Goal: Book appointment/travel/reservation

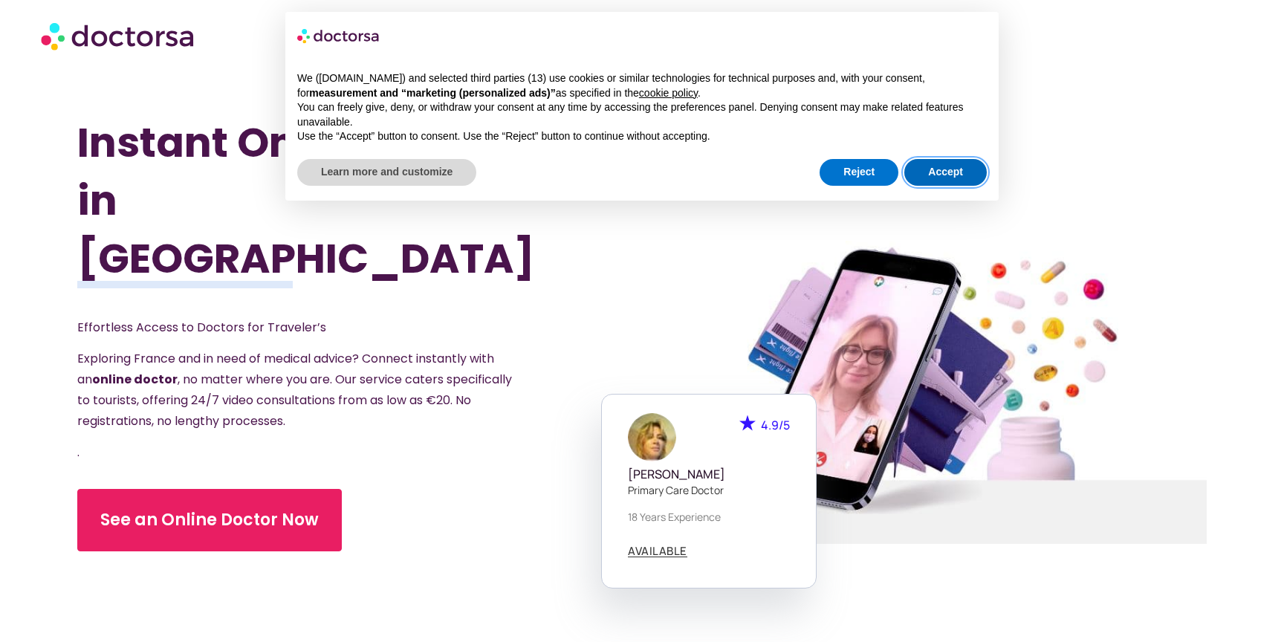
click at [928, 175] on button "Accept" at bounding box center [946, 172] width 83 height 27
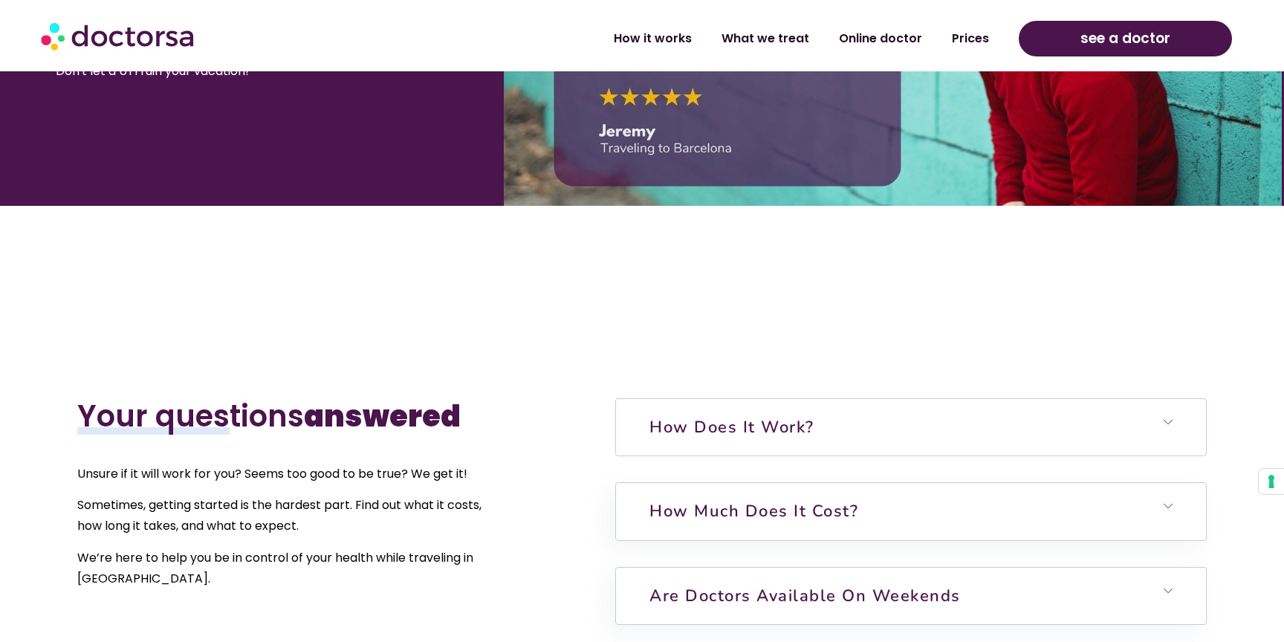
scroll to position [2995, 0]
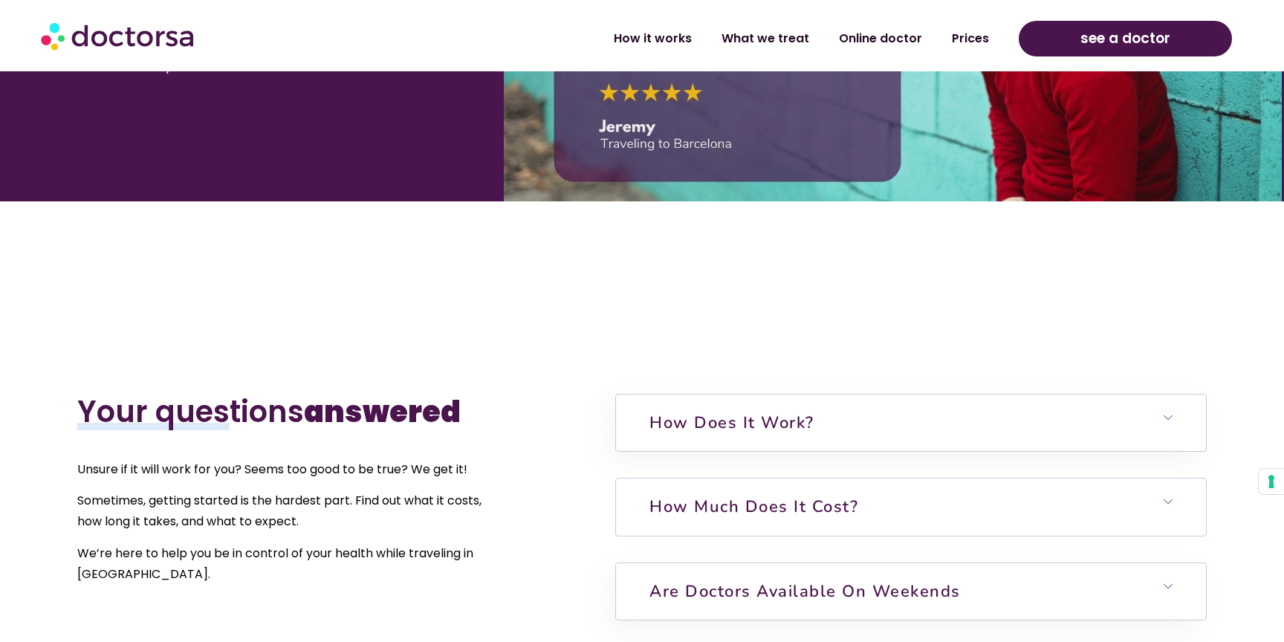
click at [721, 492] on h6 "How much does it cost?" at bounding box center [911, 507] width 590 height 56
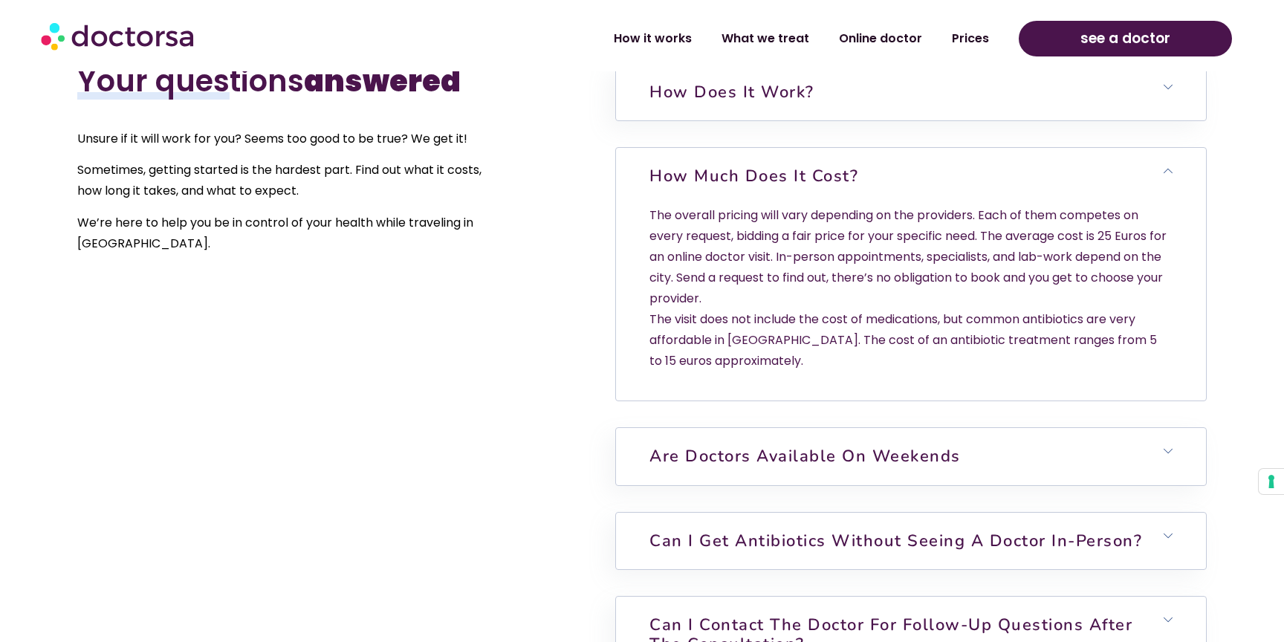
scroll to position [3329, 0]
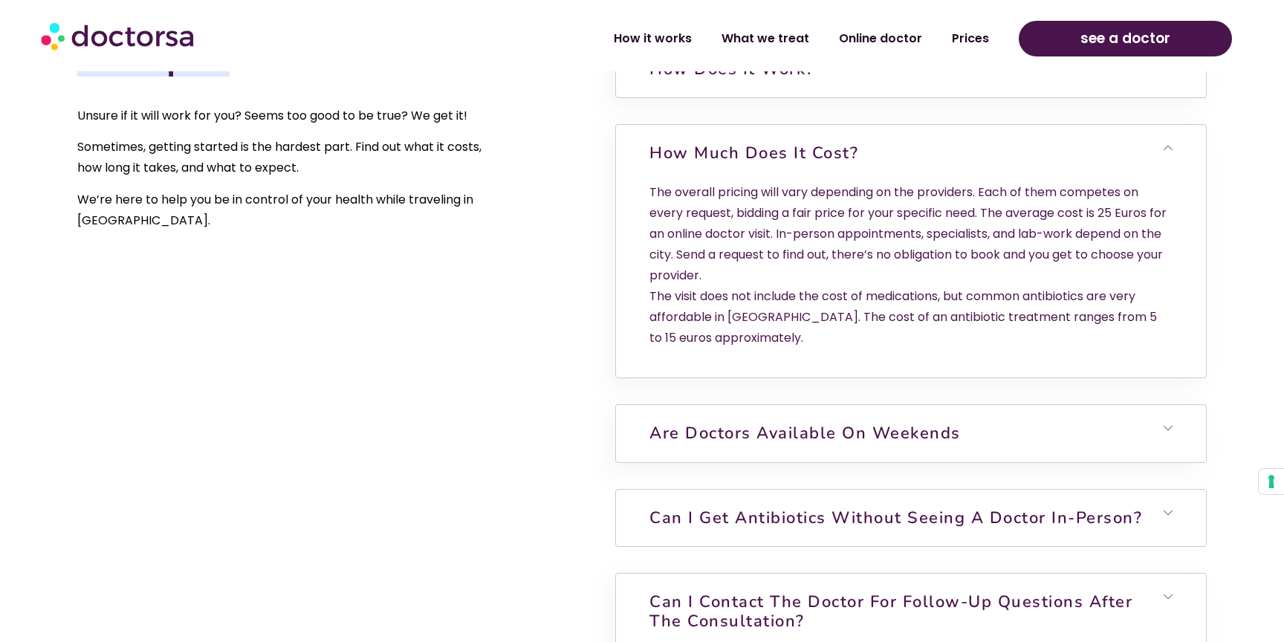
click at [784, 508] on link "Can I get antibiotics without seeing a doctor in-person?" at bounding box center [896, 518] width 493 height 22
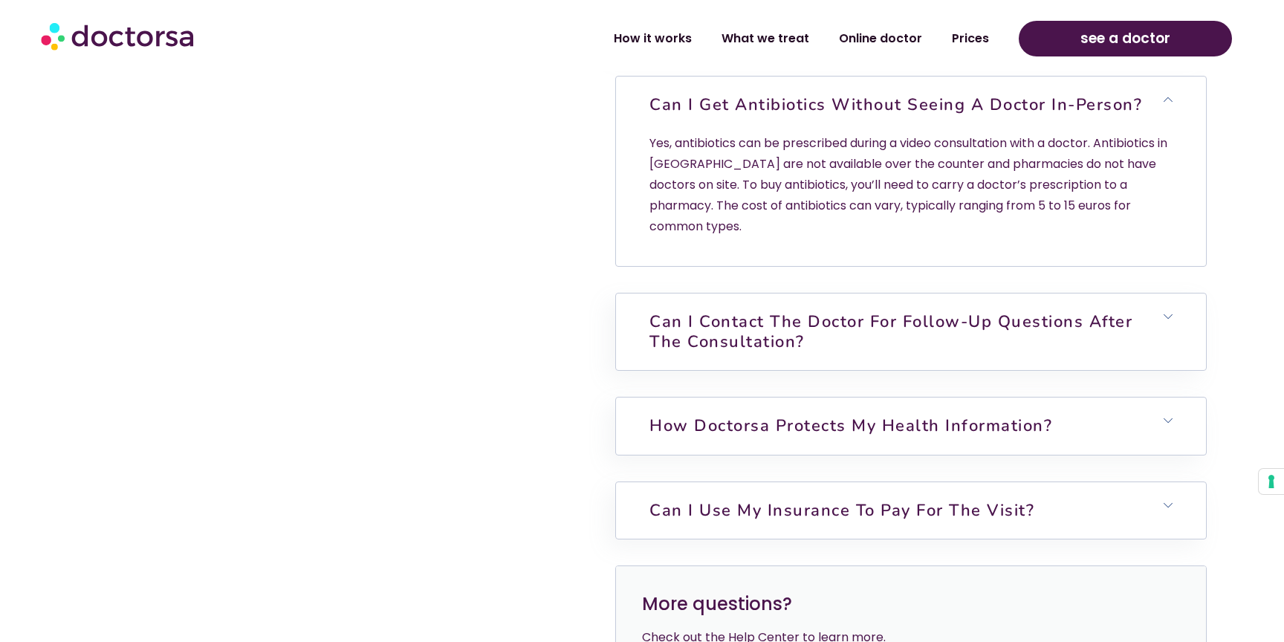
scroll to position [3774, 0]
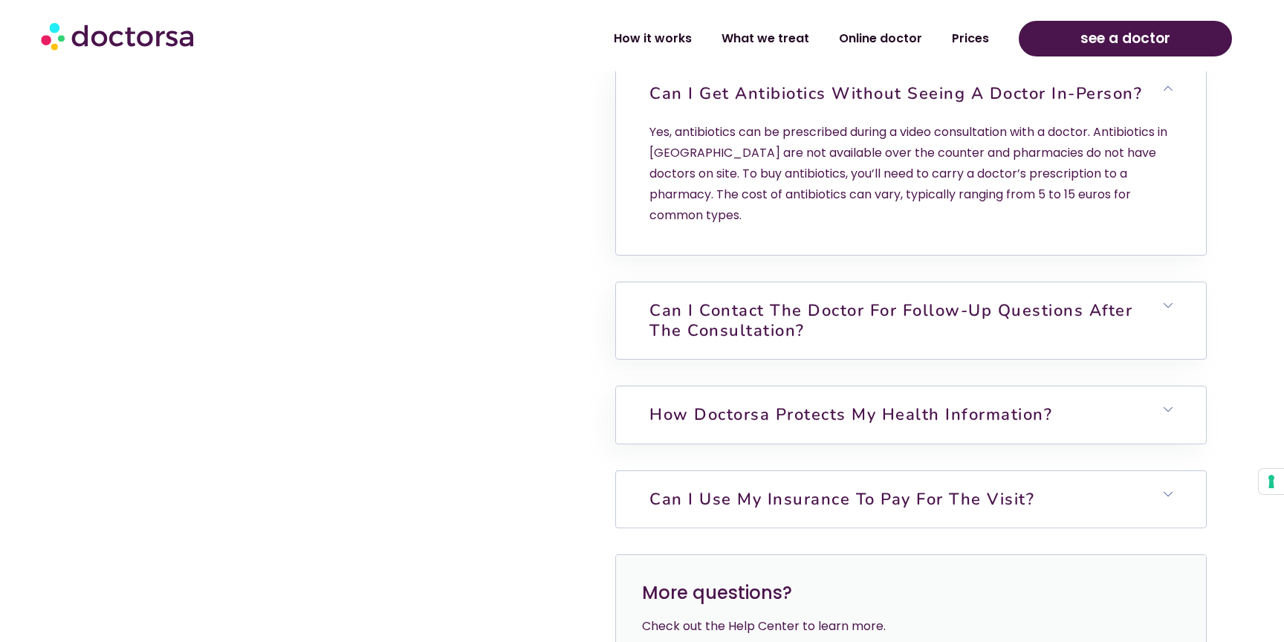
click at [668, 471] on h6 "Can I use my insurance to pay for the visit?" at bounding box center [911, 499] width 590 height 56
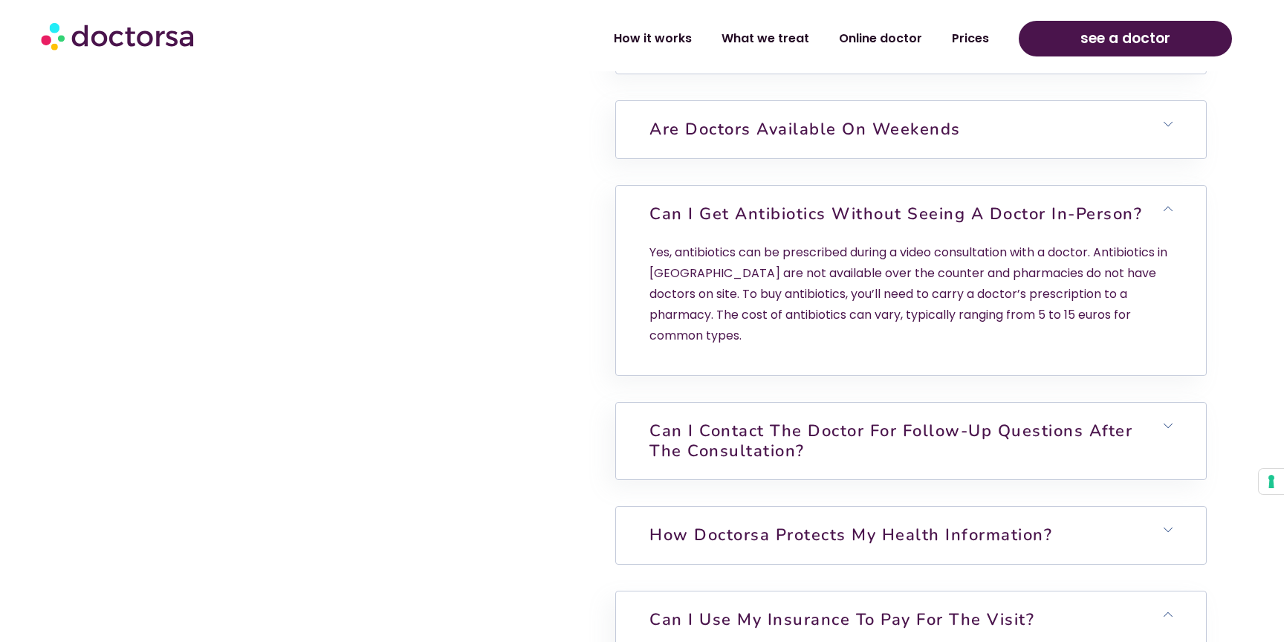
scroll to position [3643, 0]
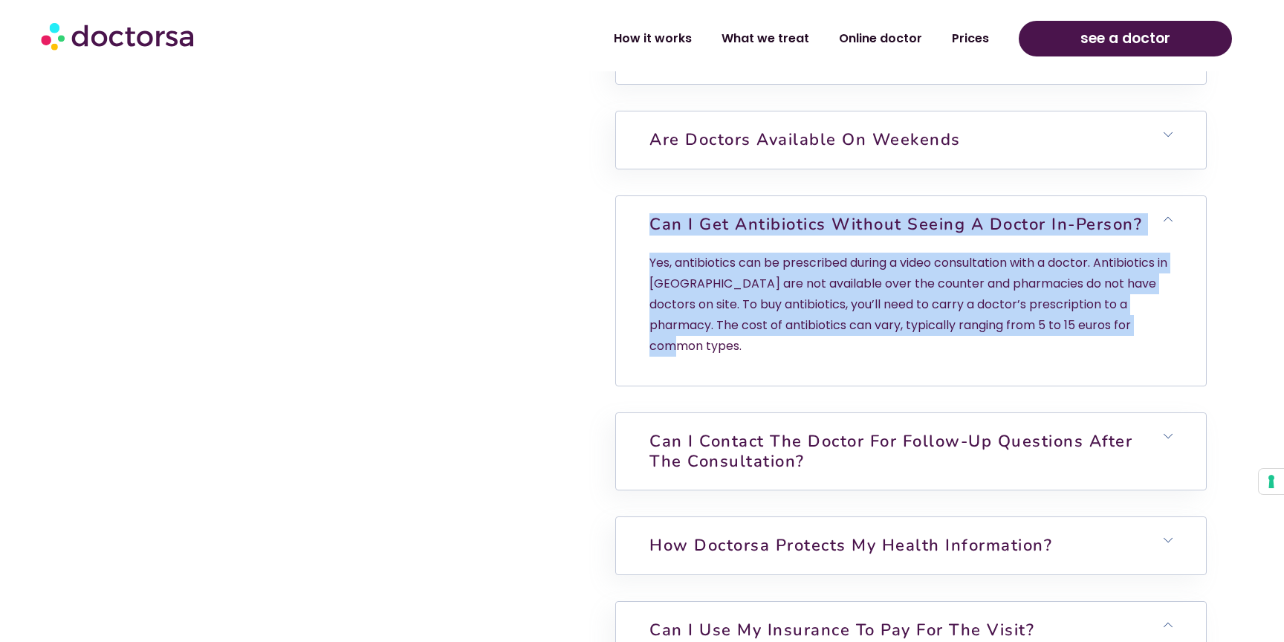
drag, startPoint x: 738, startPoint y: 217, endPoint x: 1136, endPoint y: 331, distance: 414.3
click at [1136, 331] on div "Can I get antibiotics without seeing a doctor in-person? Yes, antibiotics can b…" at bounding box center [911, 291] width 590 height 190
copy div "Can I get antibiotics without seeing a doctor in-person? Yes, antibiotics can b…"
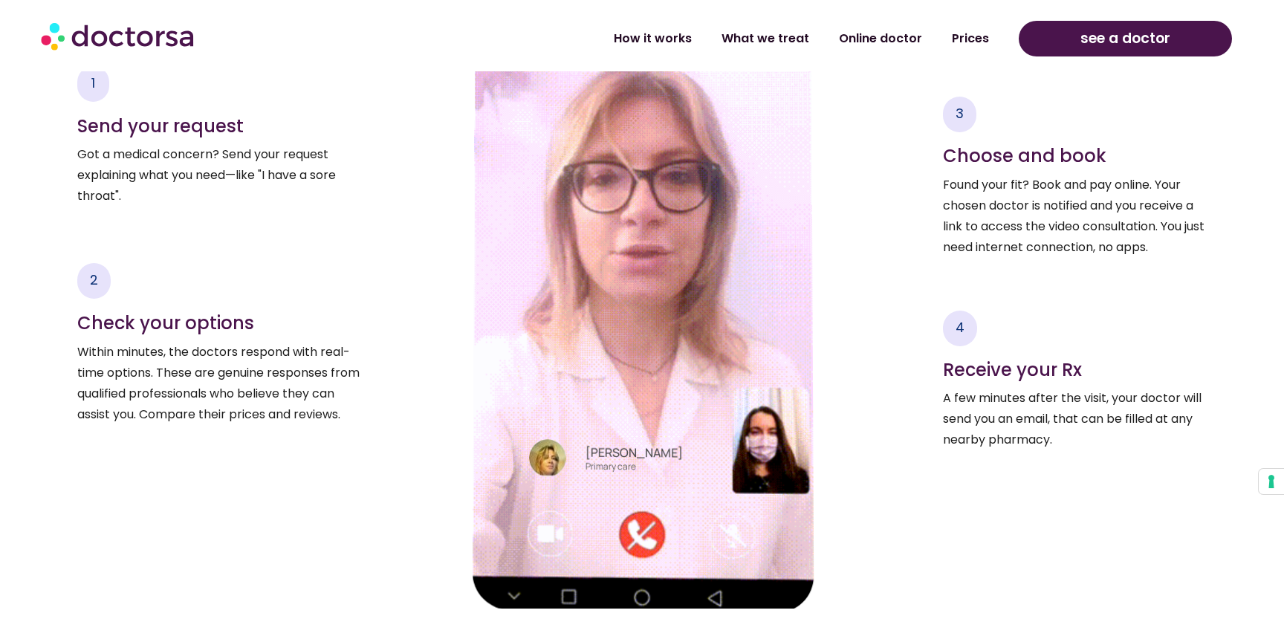
scroll to position [2086, 0]
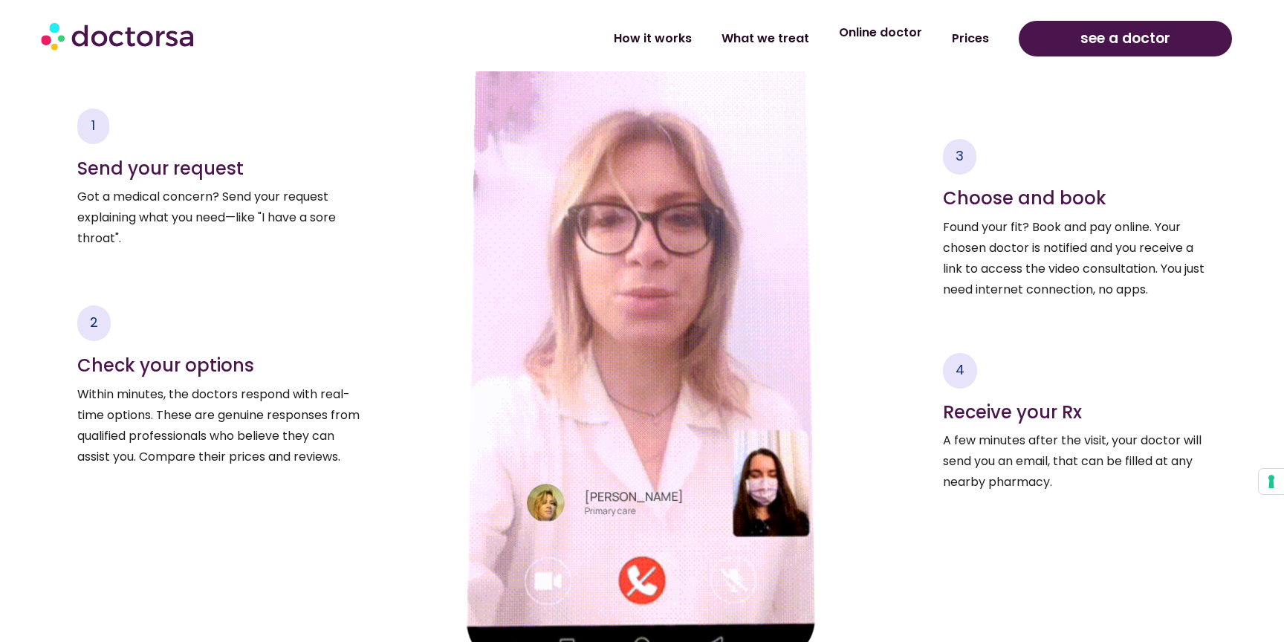
click at [885, 33] on link "Online doctor" at bounding box center [880, 33] width 113 height 34
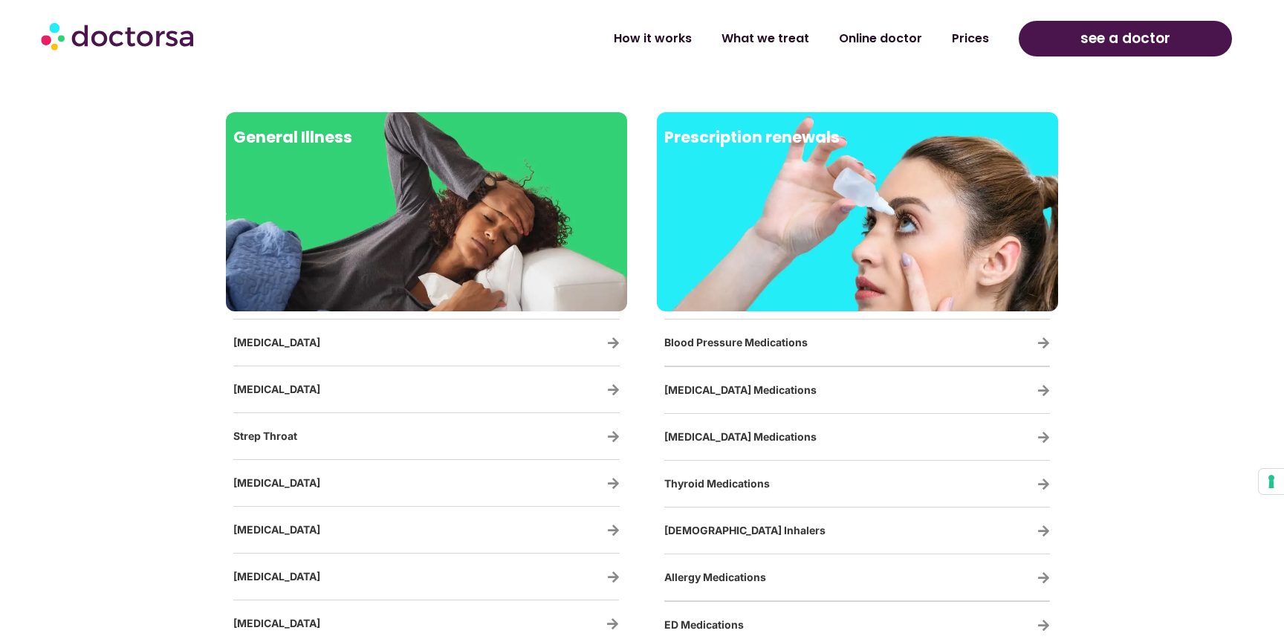
scroll to position [2431, 0]
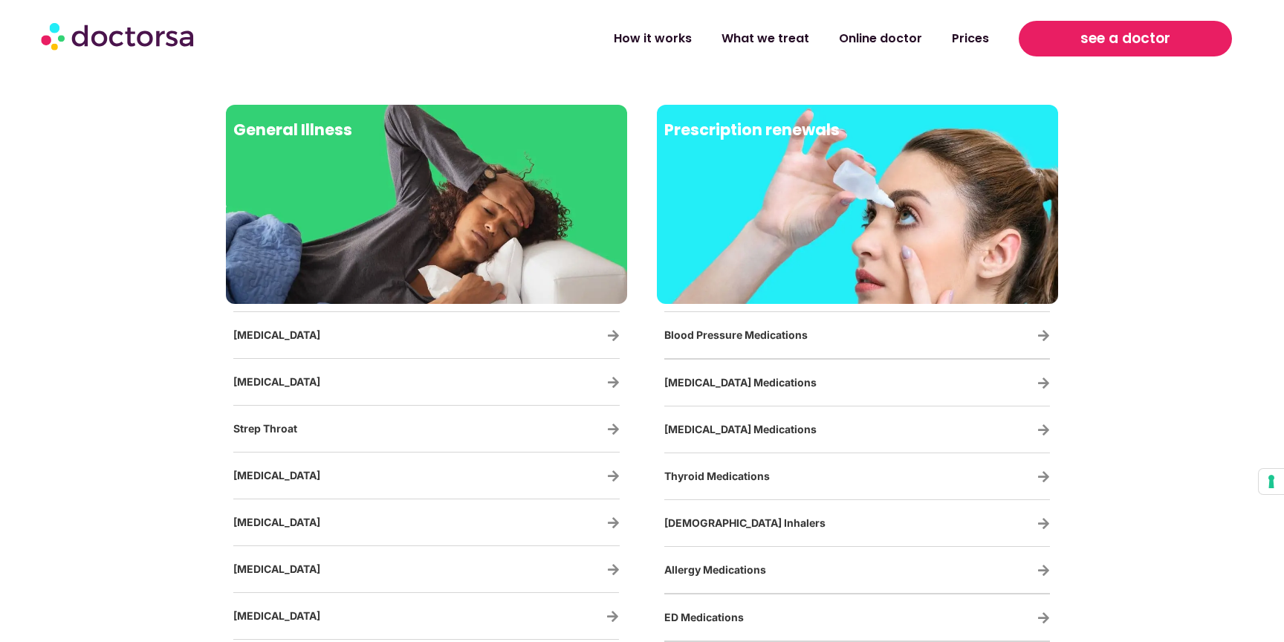
click at [1089, 42] on span "see a doctor" at bounding box center [1126, 39] width 90 height 24
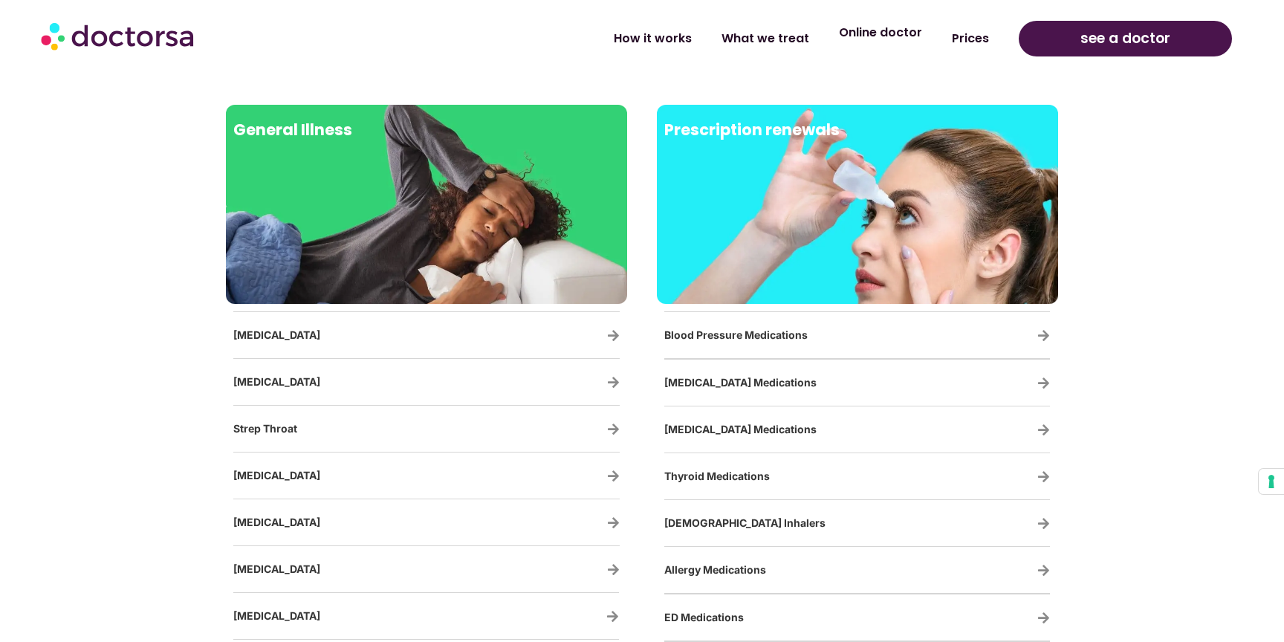
click at [910, 46] on link "Online doctor" at bounding box center [880, 33] width 113 height 34
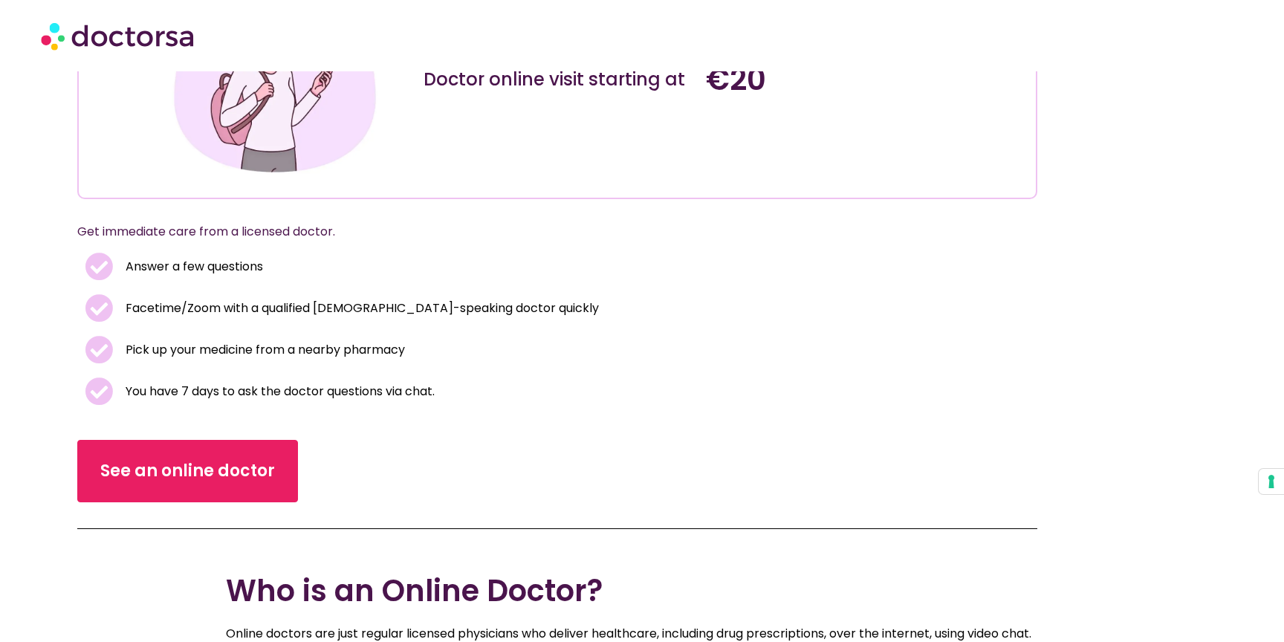
scroll to position [258, 0]
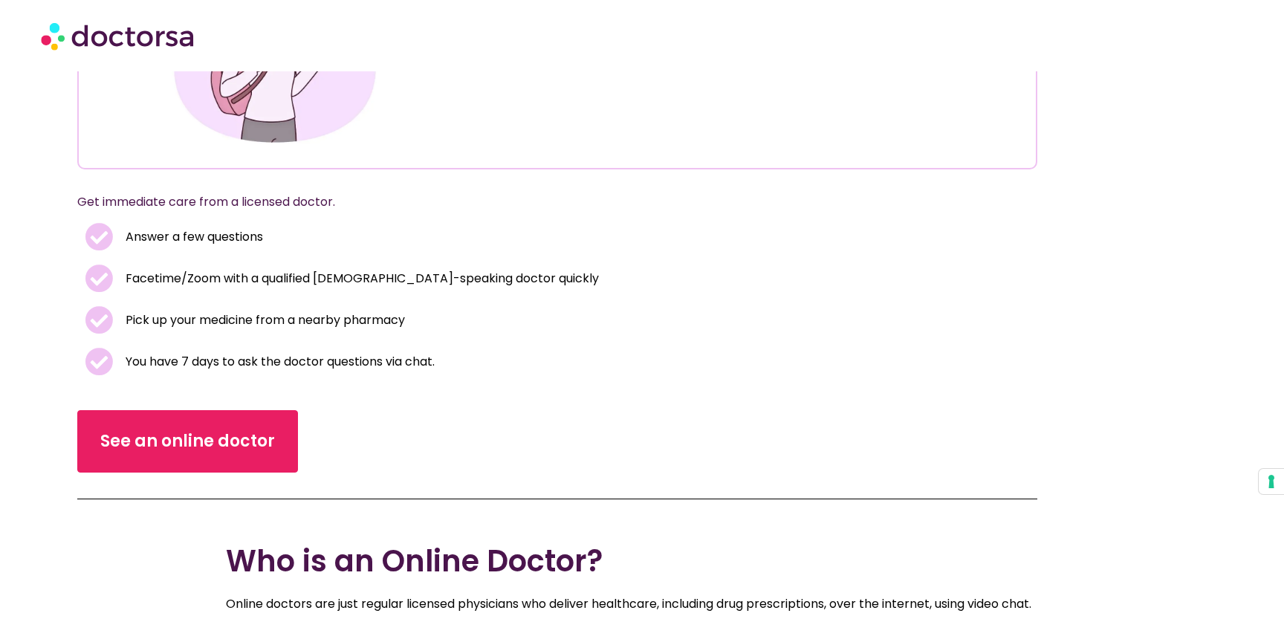
click at [124, 475] on div "Online doctor for tourists and travelers Doctor online visit starting at €20 Ge…" at bounding box center [642, 174] width 1131 height 671
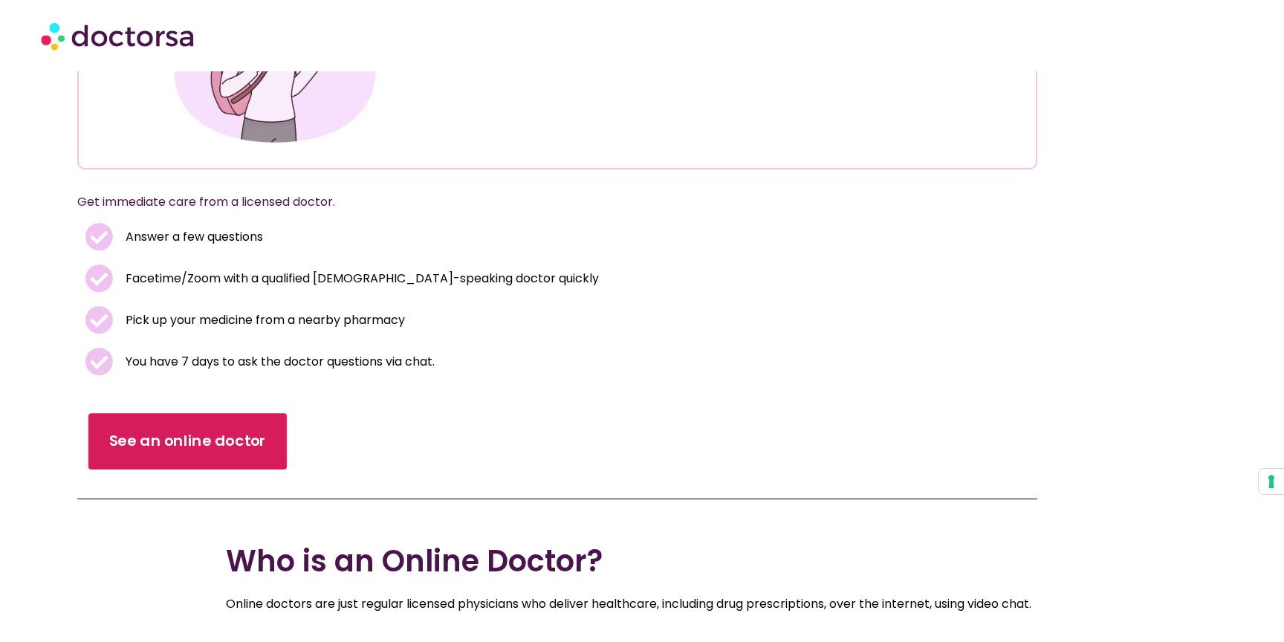
click at [127, 468] on link "See an online doctor" at bounding box center [187, 441] width 198 height 56
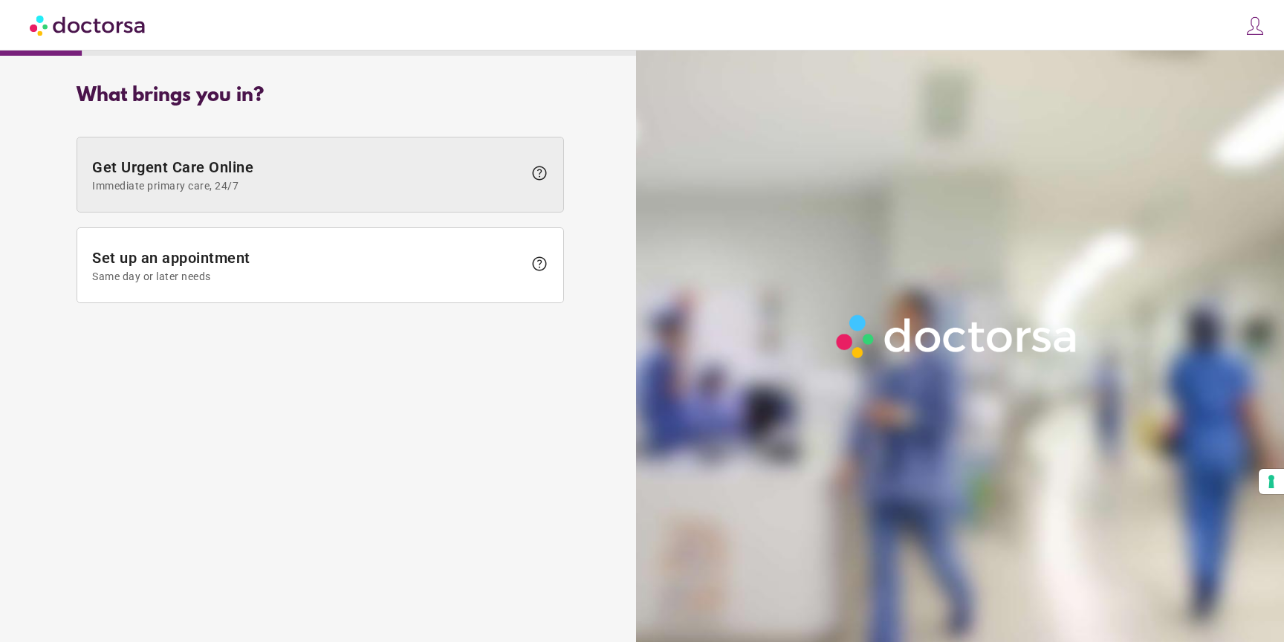
click at [301, 203] on span at bounding box center [320, 175] width 486 height 74
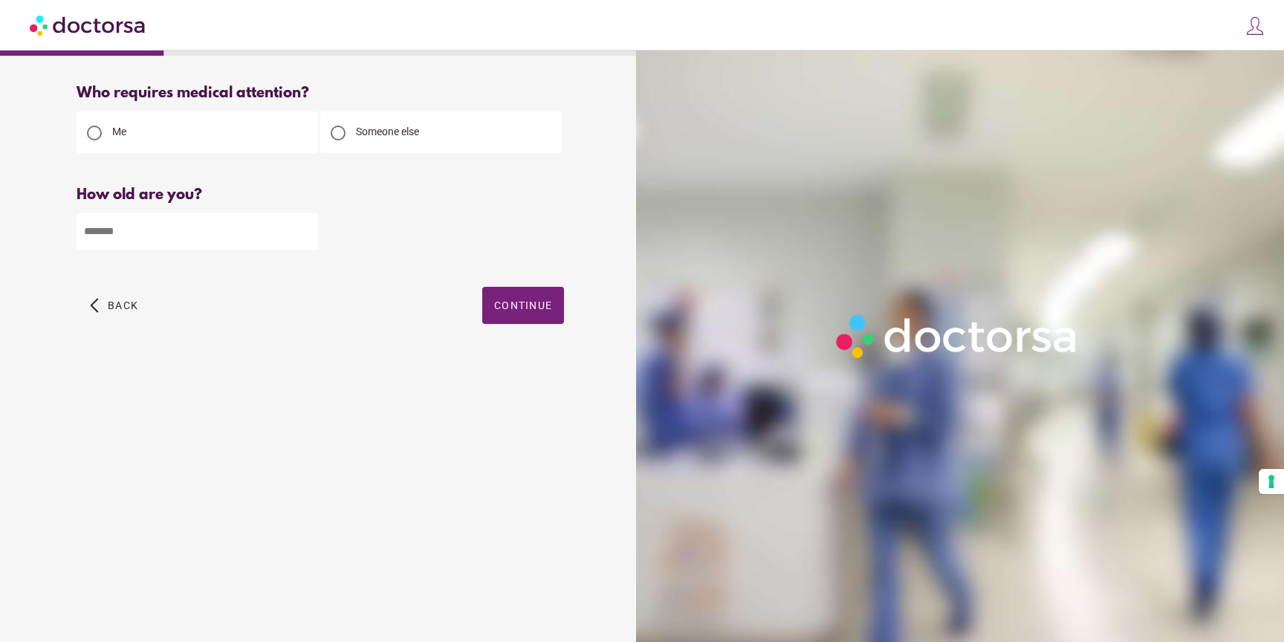
click at [400, 131] on span "Someone else" at bounding box center [387, 132] width 63 height 12
click at [223, 129] on div "Me" at bounding box center [198, 132] width 242 height 42
click at [100, 132] on div at bounding box center [94, 133] width 15 height 15
click at [135, 253] on div "How old are you? How old is the patient? Please enter your age" at bounding box center [321, 229] width 488 height 85
click at [135, 244] on input "number" at bounding box center [198, 231] width 242 height 36
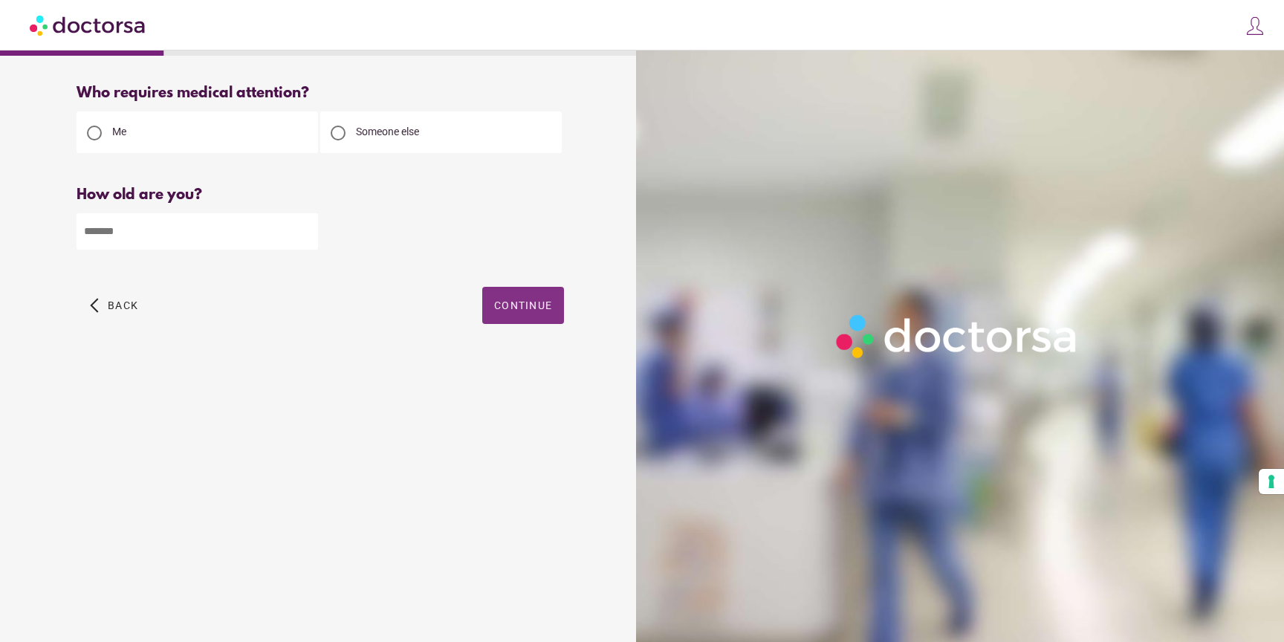
type input "**"
click at [543, 314] on span "button" at bounding box center [523, 305] width 82 height 37
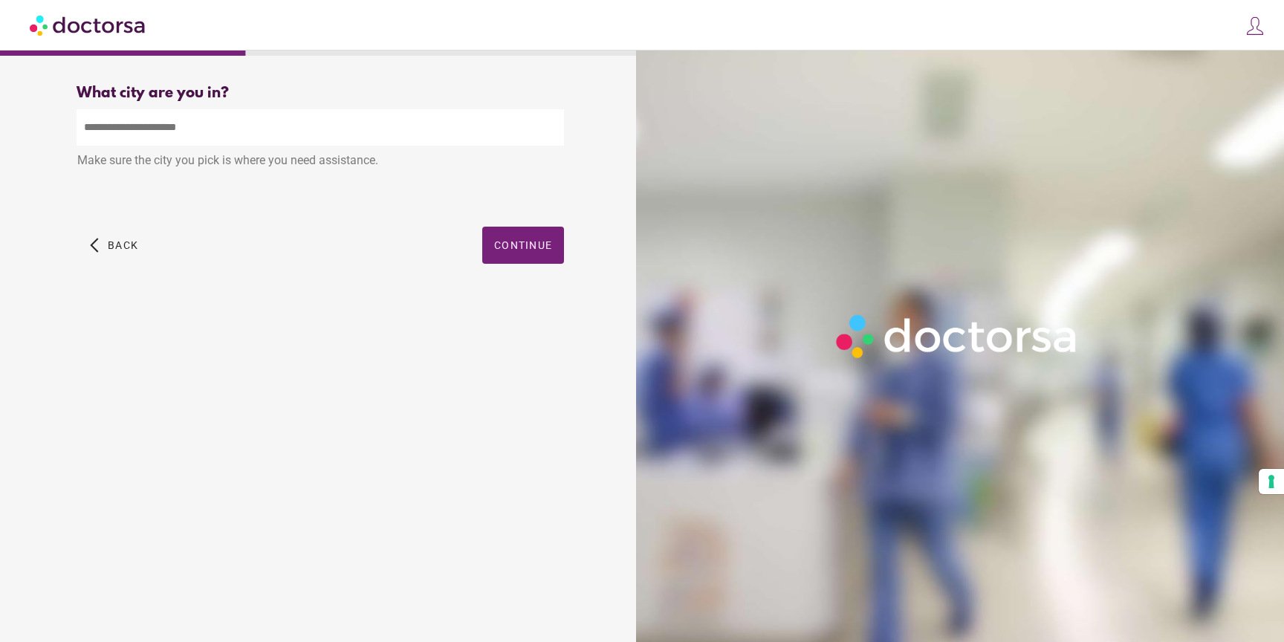
click at [320, 123] on input "text" at bounding box center [321, 127] width 488 height 36
click at [521, 240] on span "Continue" at bounding box center [523, 245] width 58 height 12
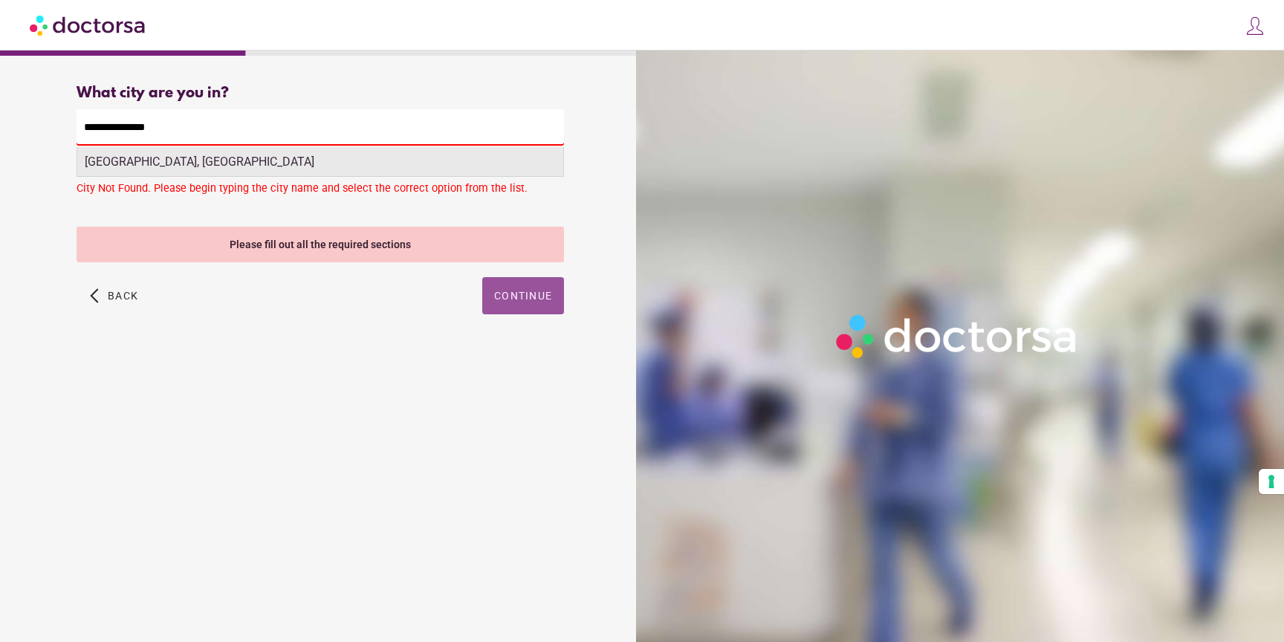
click at [225, 167] on div "Avignon, France" at bounding box center [320, 162] width 486 height 30
type input "**********"
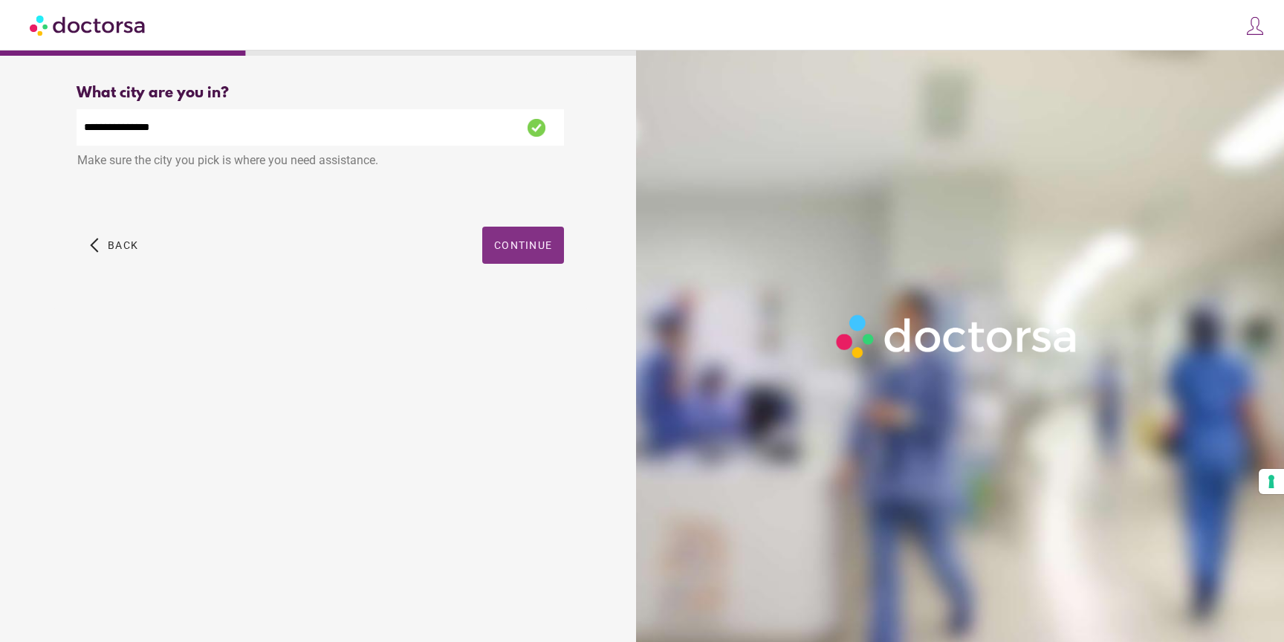
click at [505, 257] on span "button" at bounding box center [523, 245] width 82 height 37
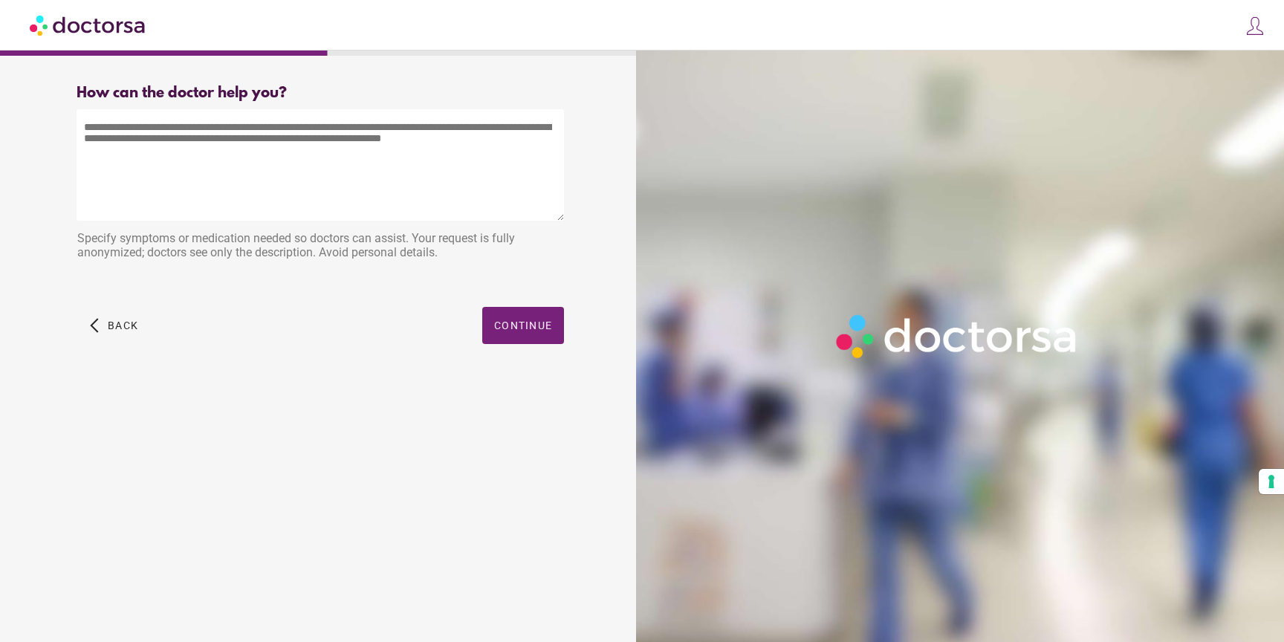
click at [334, 175] on textarea at bounding box center [321, 164] width 488 height 111
paste textarea "**********"
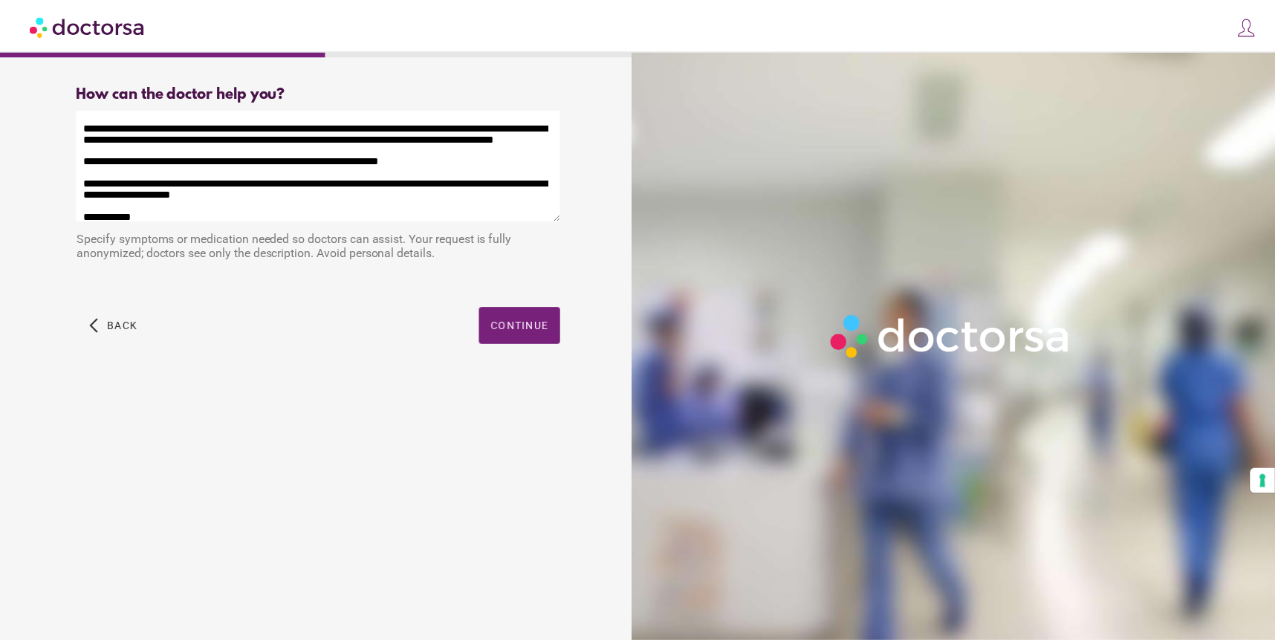
scroll to position [192, 0]
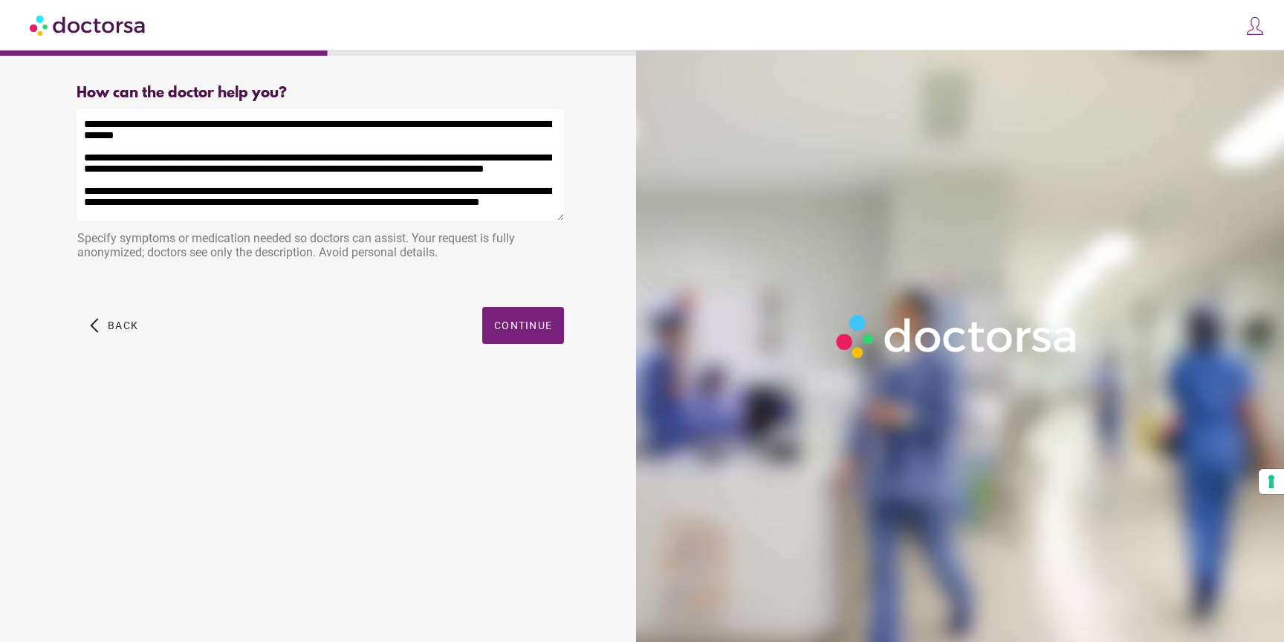
paste textarea
type textarea "**********"
click at [528, 317] on span "button" at bounding box center [523, 325] width 82 height 37
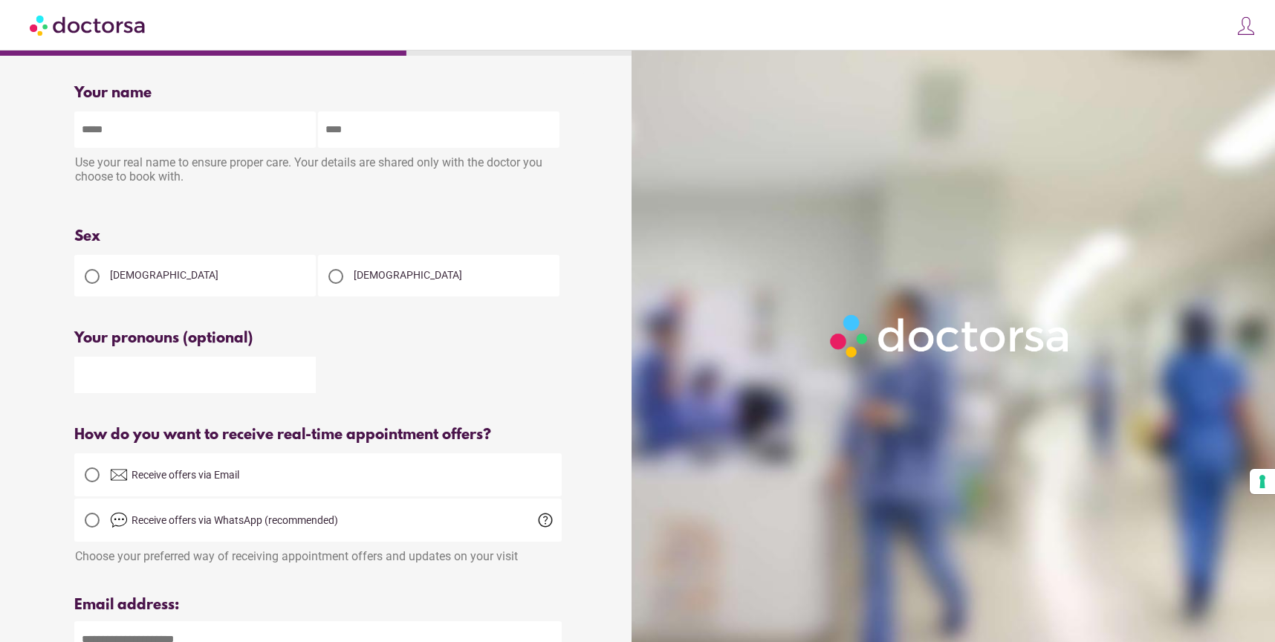
click at [254, 132] on input "text" at bounding box center [195, 129] width 242 height 36
type input "******"
type input "**********"
click at [97, 275] on div at bounding box center [92, 276] width 15 height 15
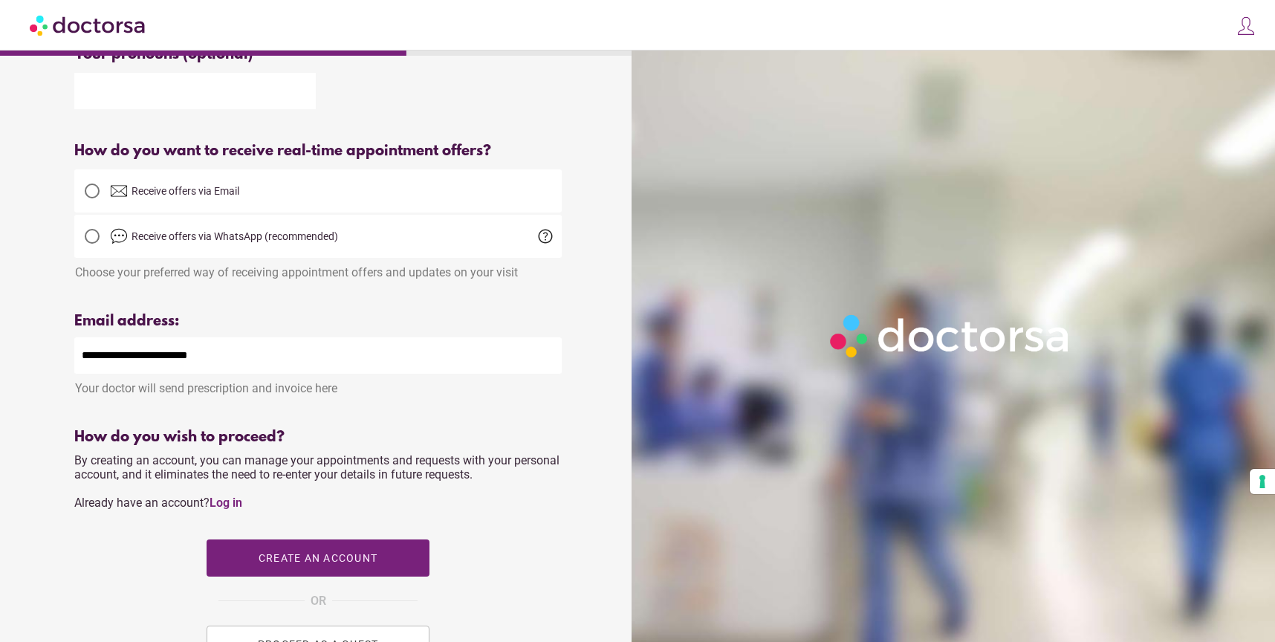
scroll to position [458, 0]
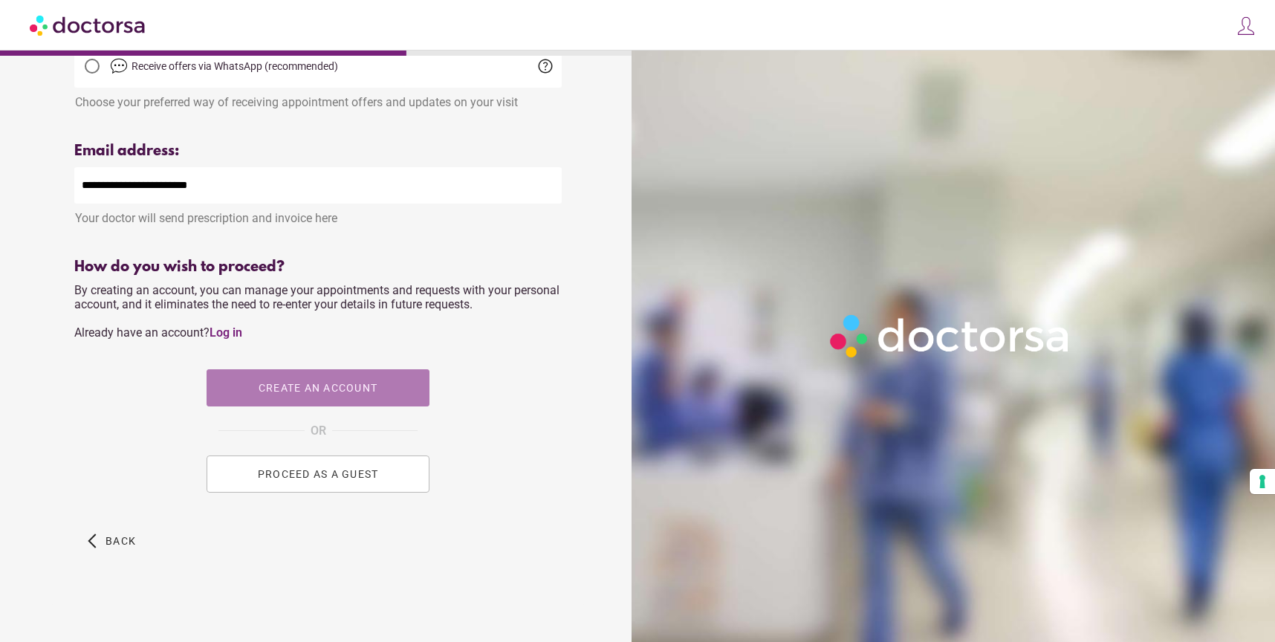
click at [287, 397] on span "button" at bounding box center [318, 387] width 223 height 37
type input "**********"
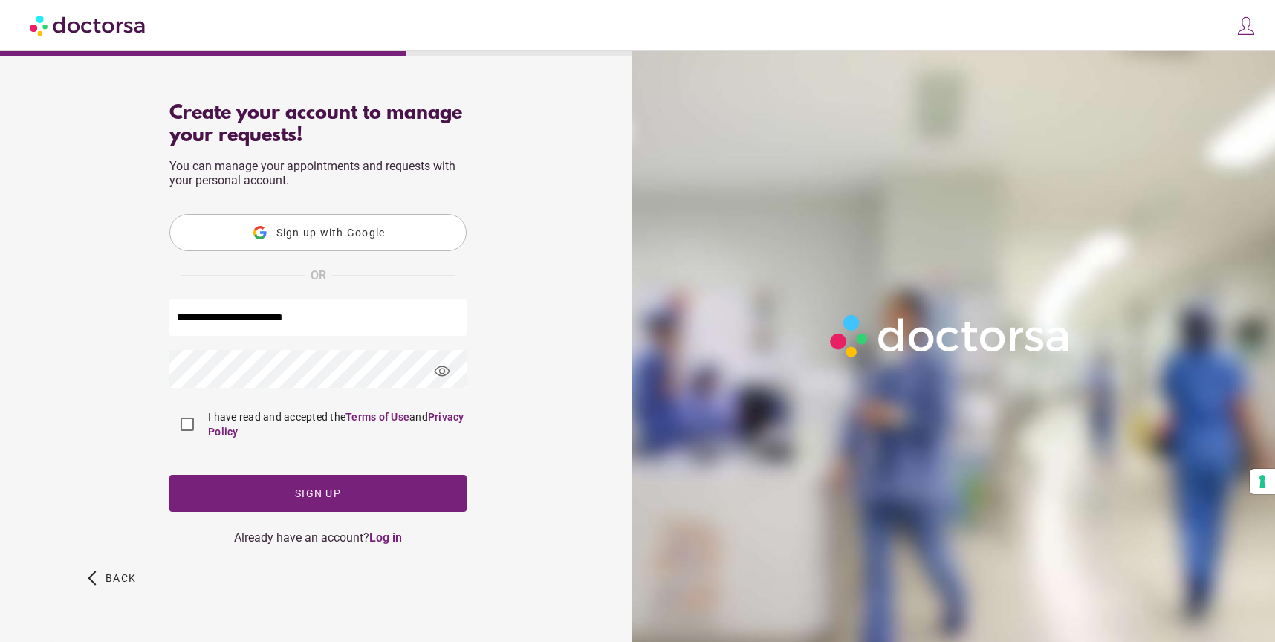
scroll to position [0, 0]
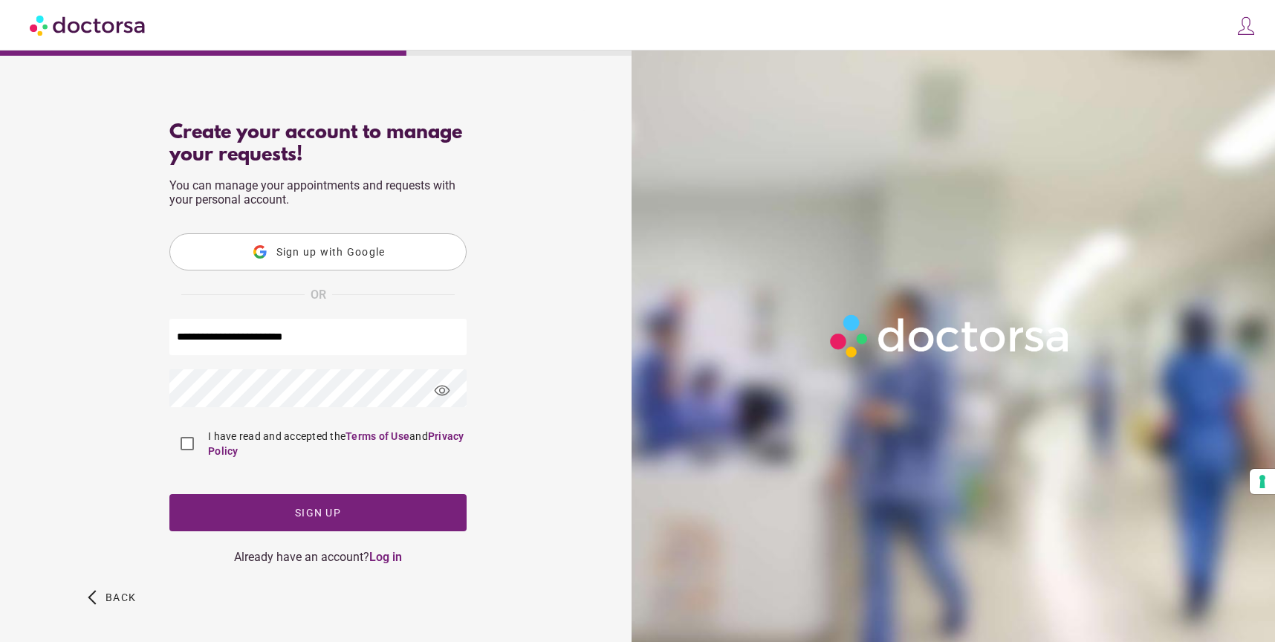
click at [349, 245] on button "Sign up with Google" at bounding box center [317, 251] width 297 height 37
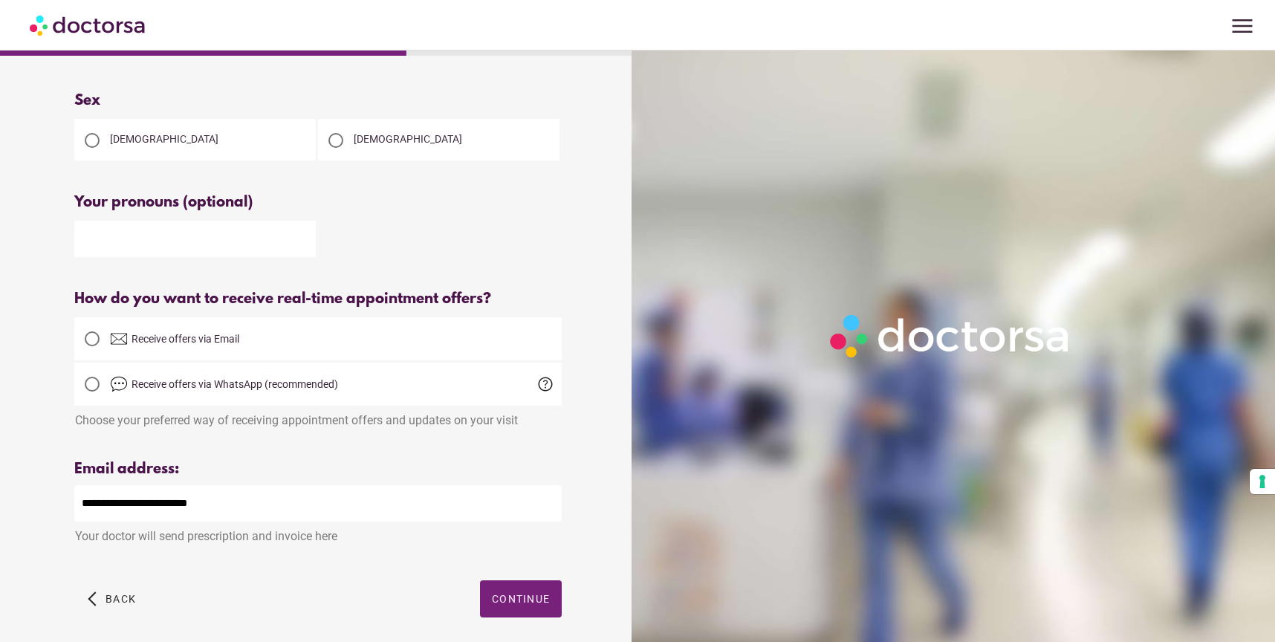
scroll to position [198, 0]
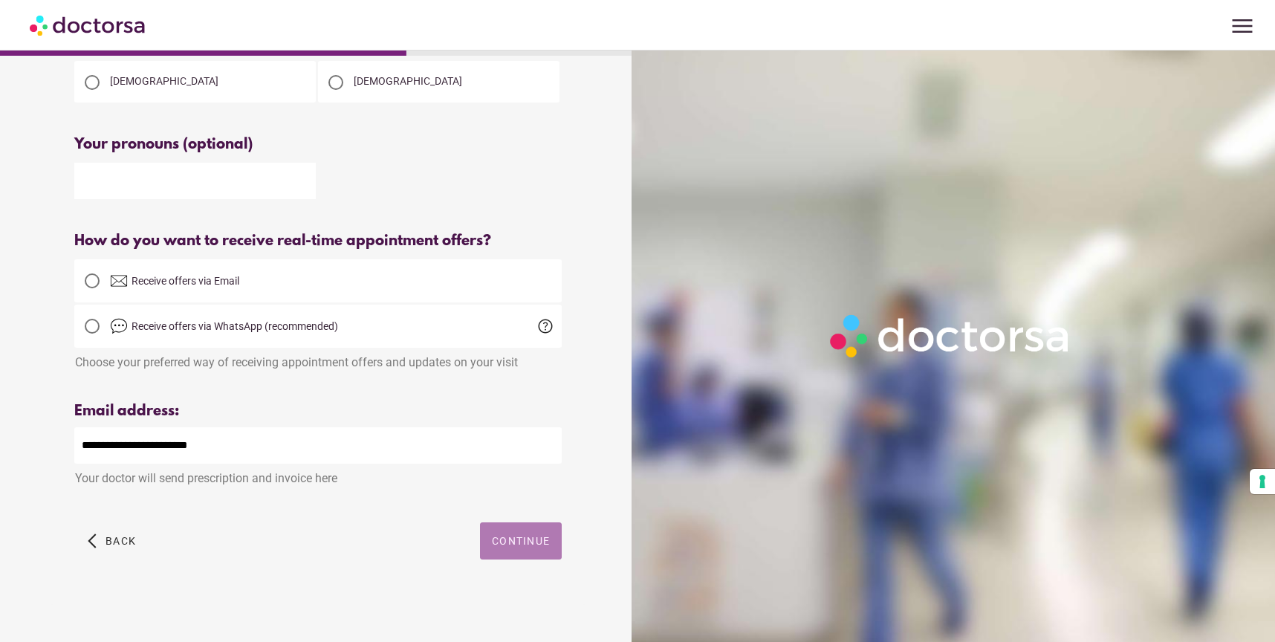
click at [520, 535] on span "Continue" at bounding box center [521, 541] width 58 height 12
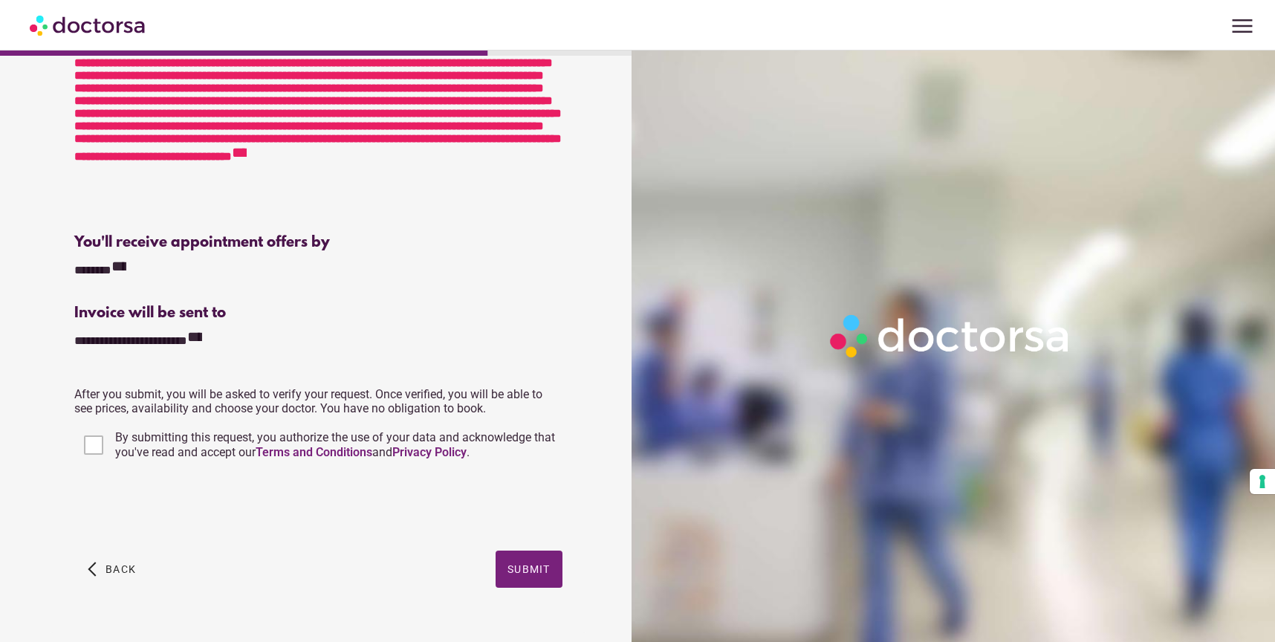
scroll to position [0, 0]
